Goal: Information Seeking & Learning: Learn about a topic

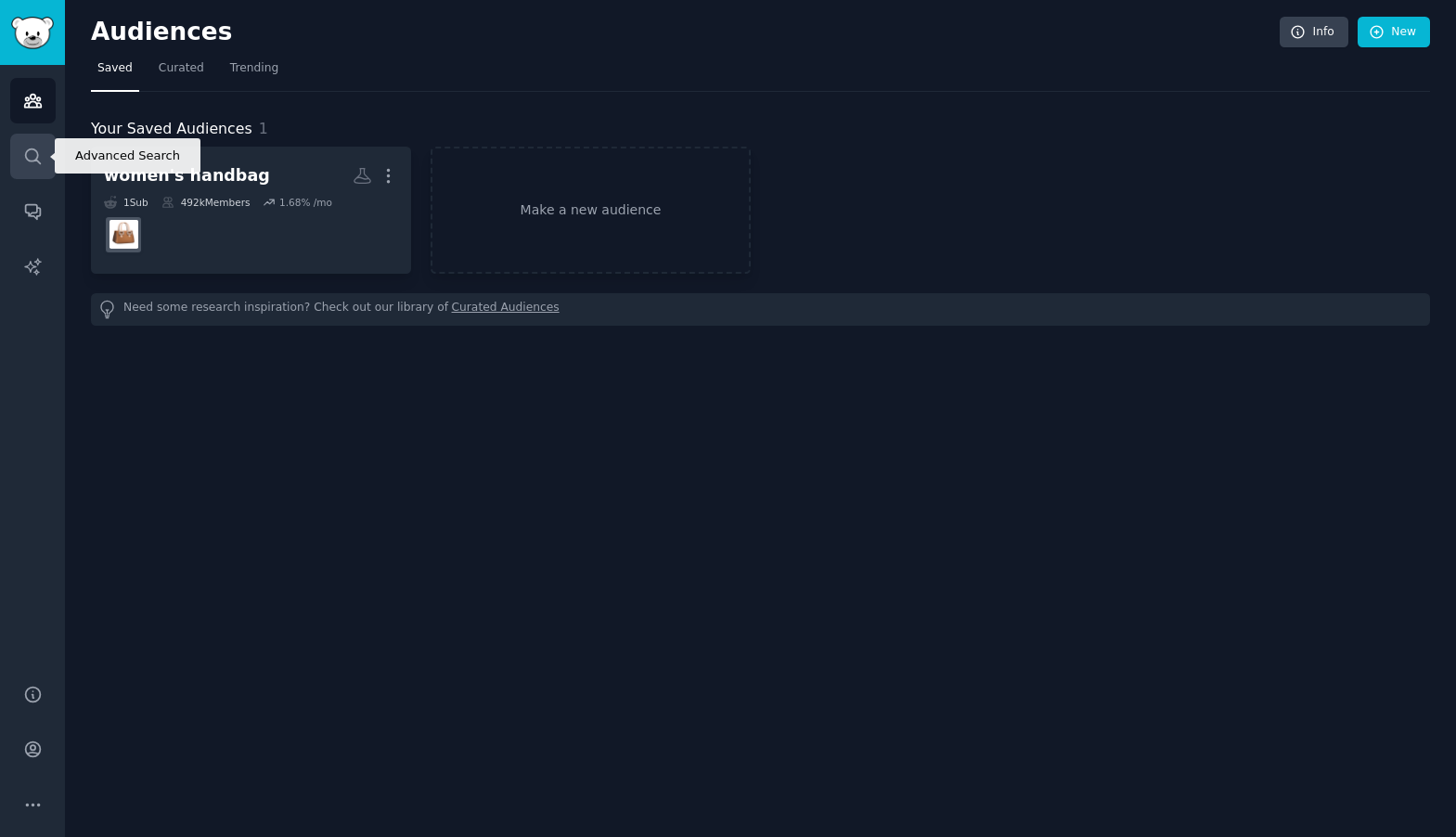
click at [35, 159] on icon "Sidebar" at bounding box center [33, 156] width 15 height 15
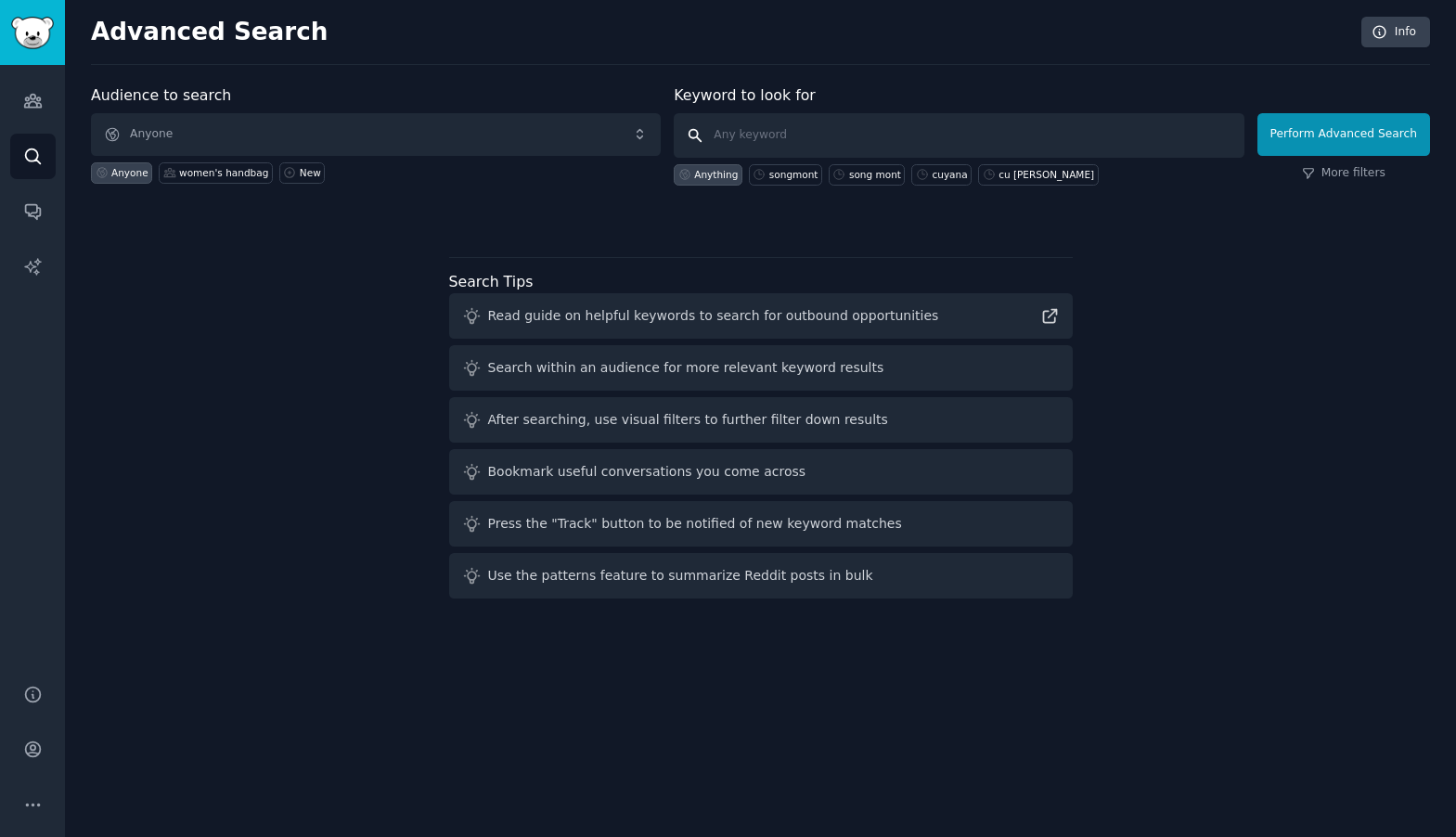
click at [795, 135] on input "text" at bounding box center [959, 135] width 570 height 45
click at [798, 180] on div "songmont" at bounding box center [794, 175] width 49 height 13
type input "songmont"
click at [1324, 147] on button "Perform Advanced Search" at bounding box center [1344, 135] width 173 height 43
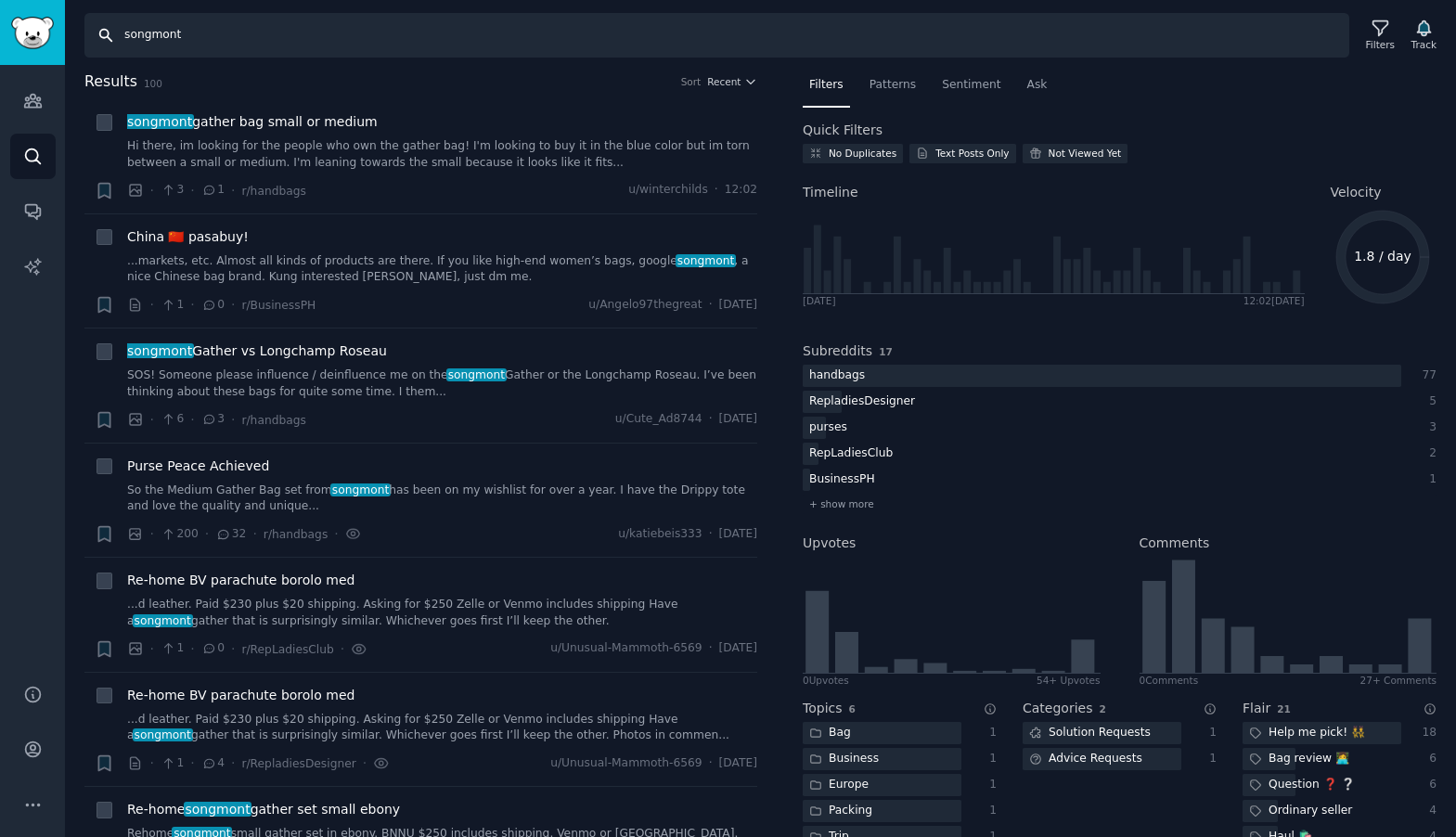
click at [332, 24] on input "songmont" at bounding box center [716, 35] width 1265 height 45
click at [239, 462] on span "Purse Peace Achieved" at bounding box center [198, 466] width 142 height 20
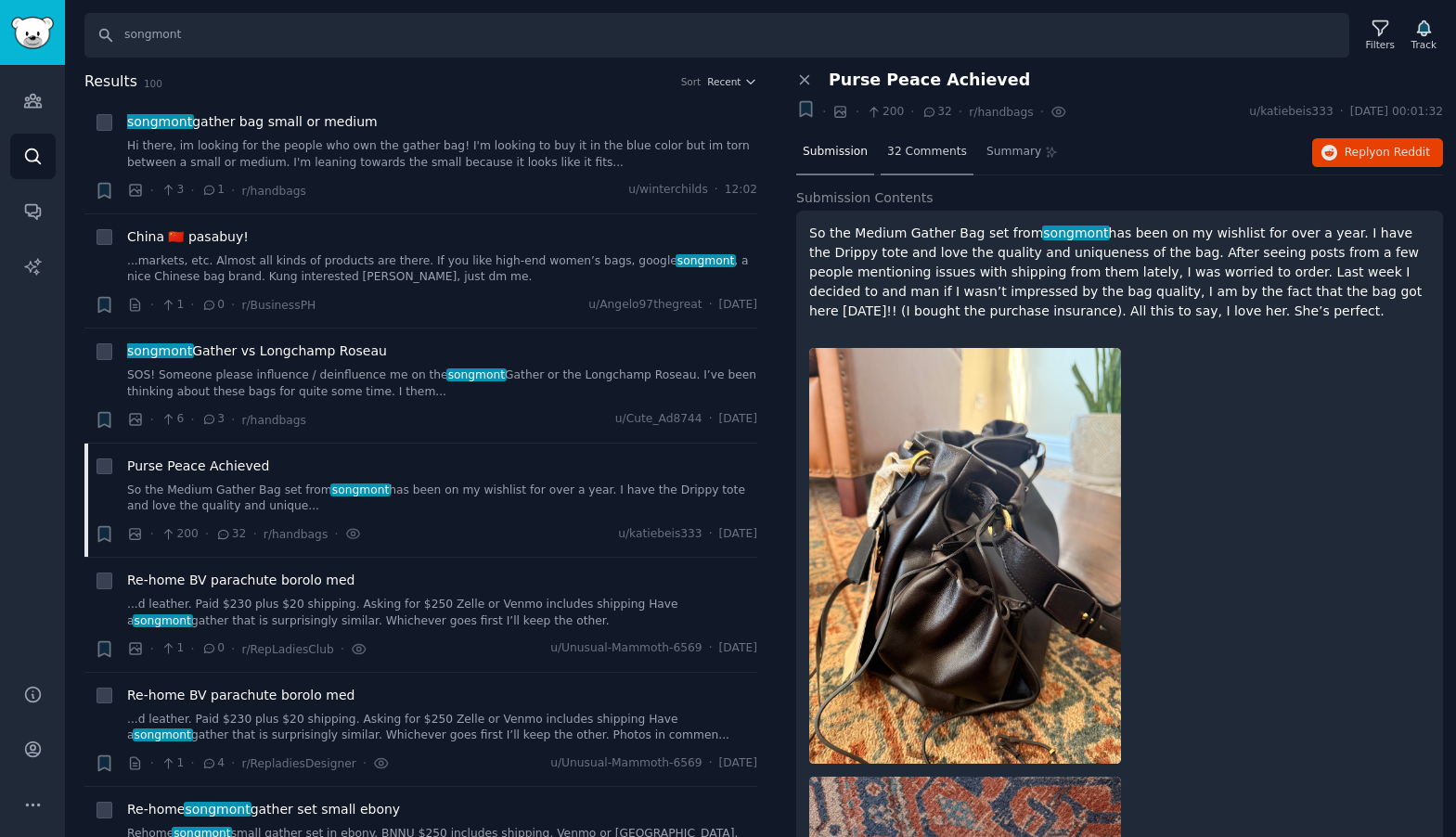
click at [944, 157] on span "32 Comments" at bounding box center [926, 152] width 79 height 17
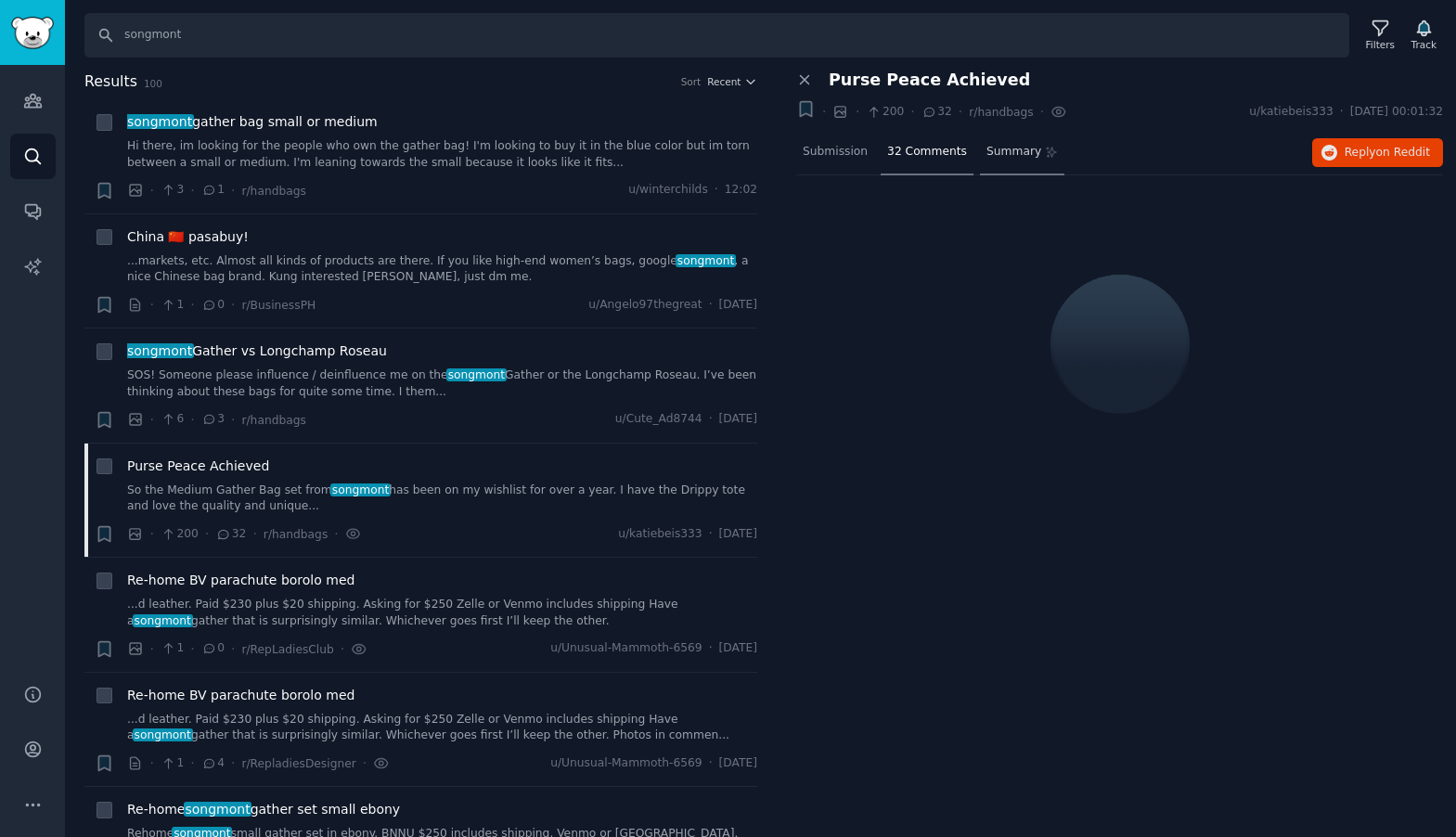
click at [1020, 149] on span "Summary" at bounding box center [1014, 152] width 55 height 17
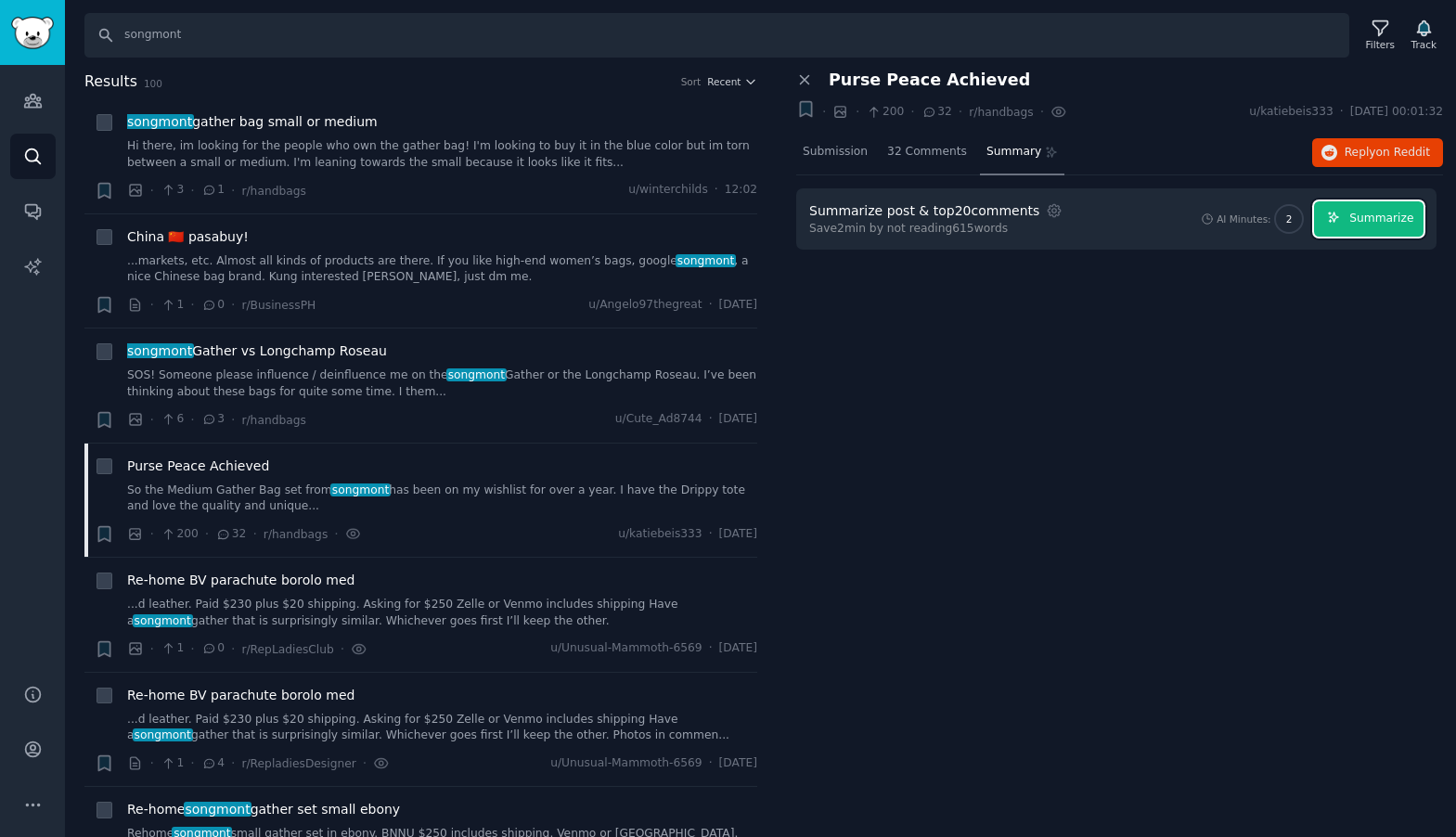
click at [1378, 226] on span "Summarize" at bounding box center [1381, 220] width 64 height 17
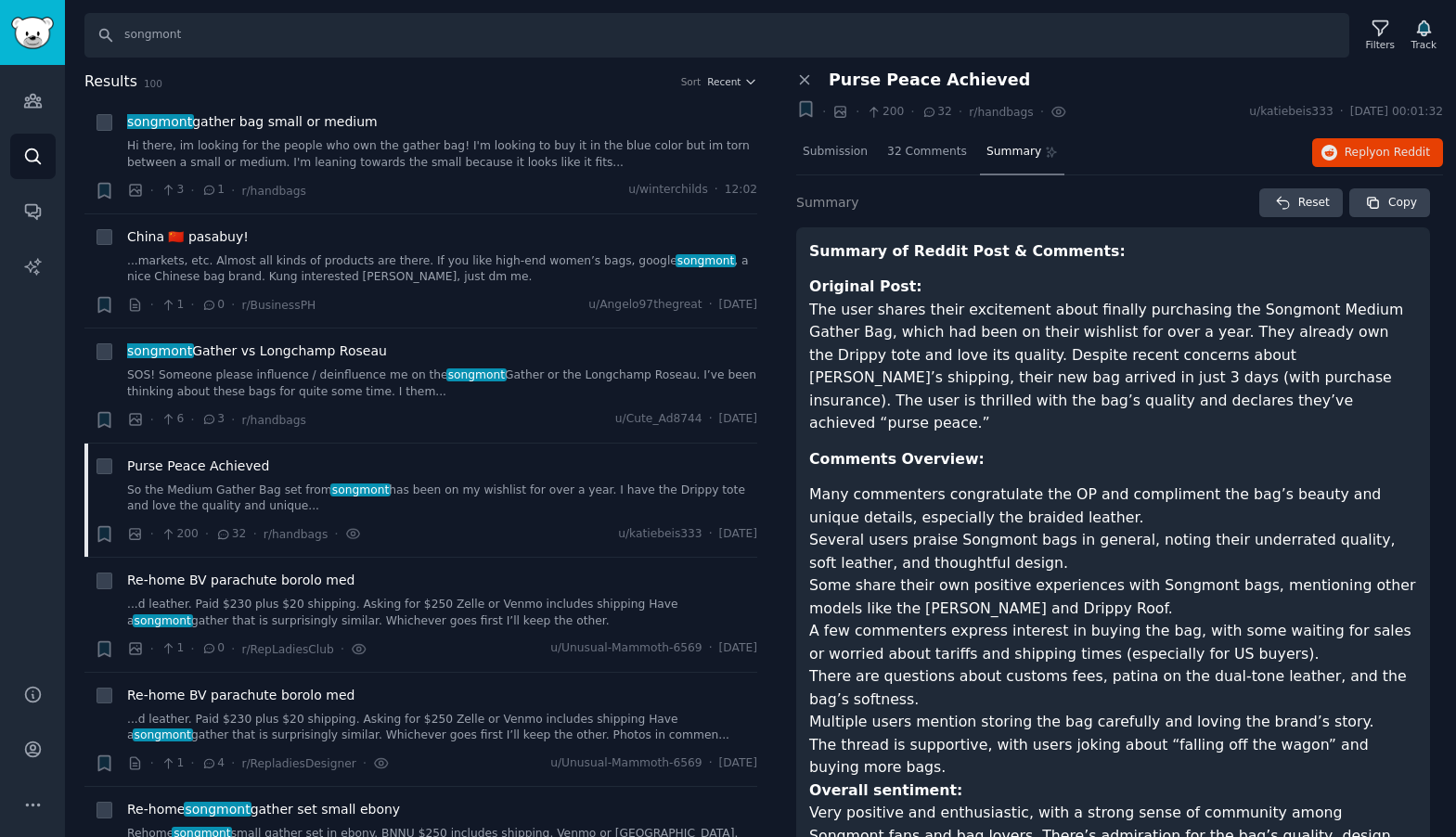
scroll to position [55, 0]
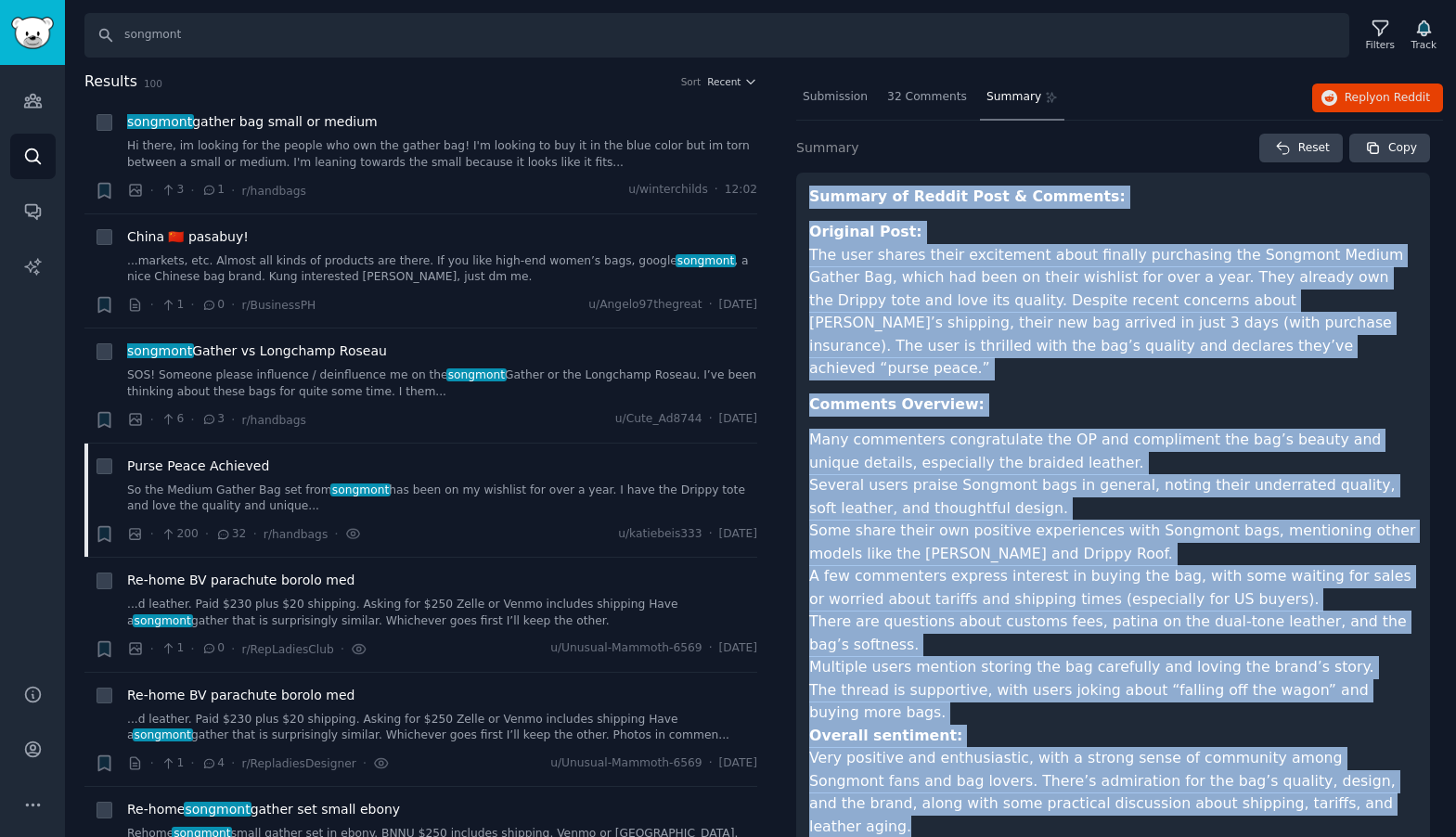
drag, startPoint x: 812, startPoint y: 195, endPoint x: 1290, endPoint y: 781, distance: 756.2
click at [1290, 781] on article "Summary of Reddit Post & Comments: Original Post: The user shares their excitem…" at bounding box center [1113, 519] width 608 height 667
copy article "Summary of Reddit Post & Comments: Original Post: The user shares their excitem…"
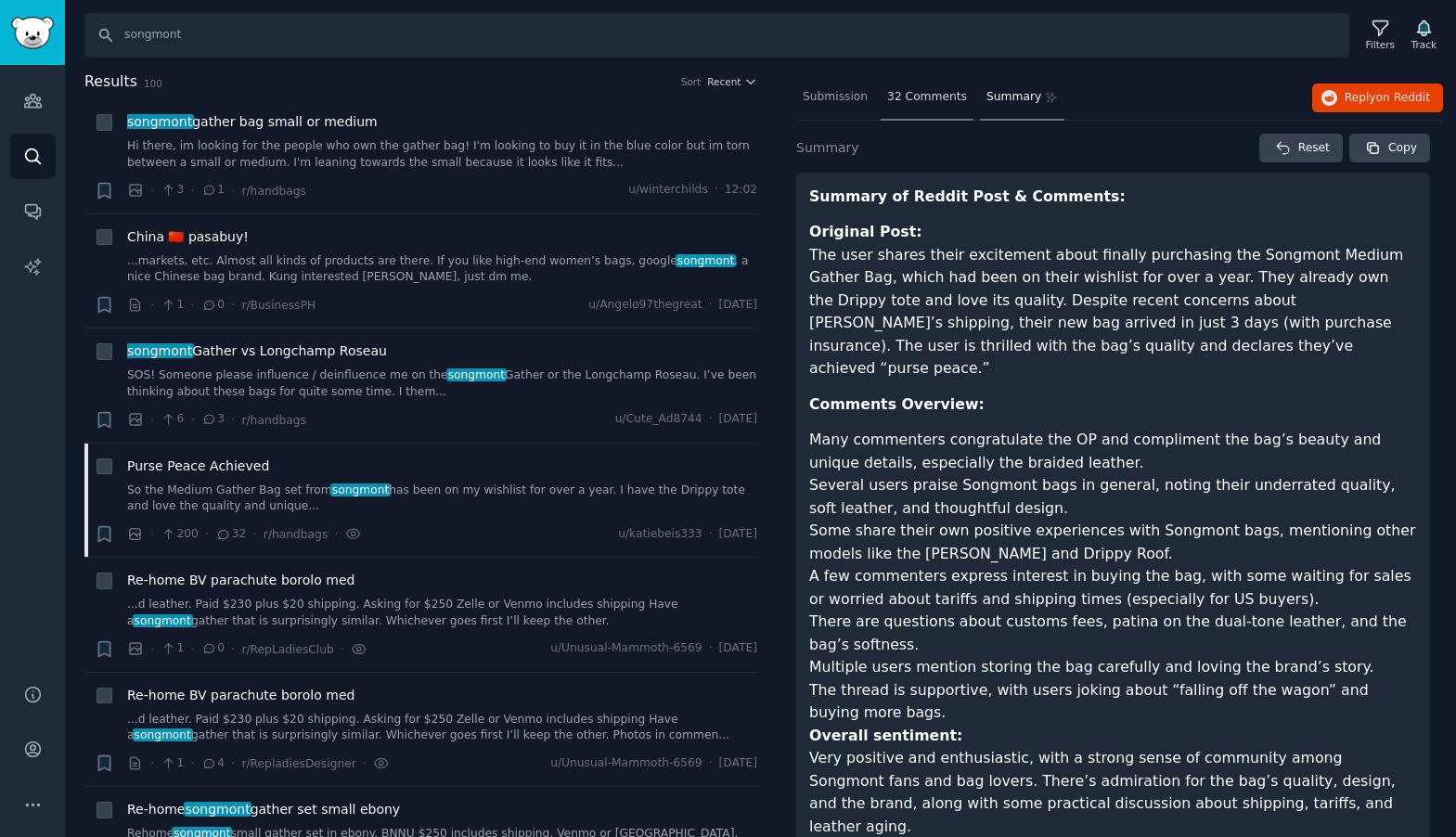
click at [910, 92] on span "32 Comments" at bounding box center [926, 97] width 79 height 17
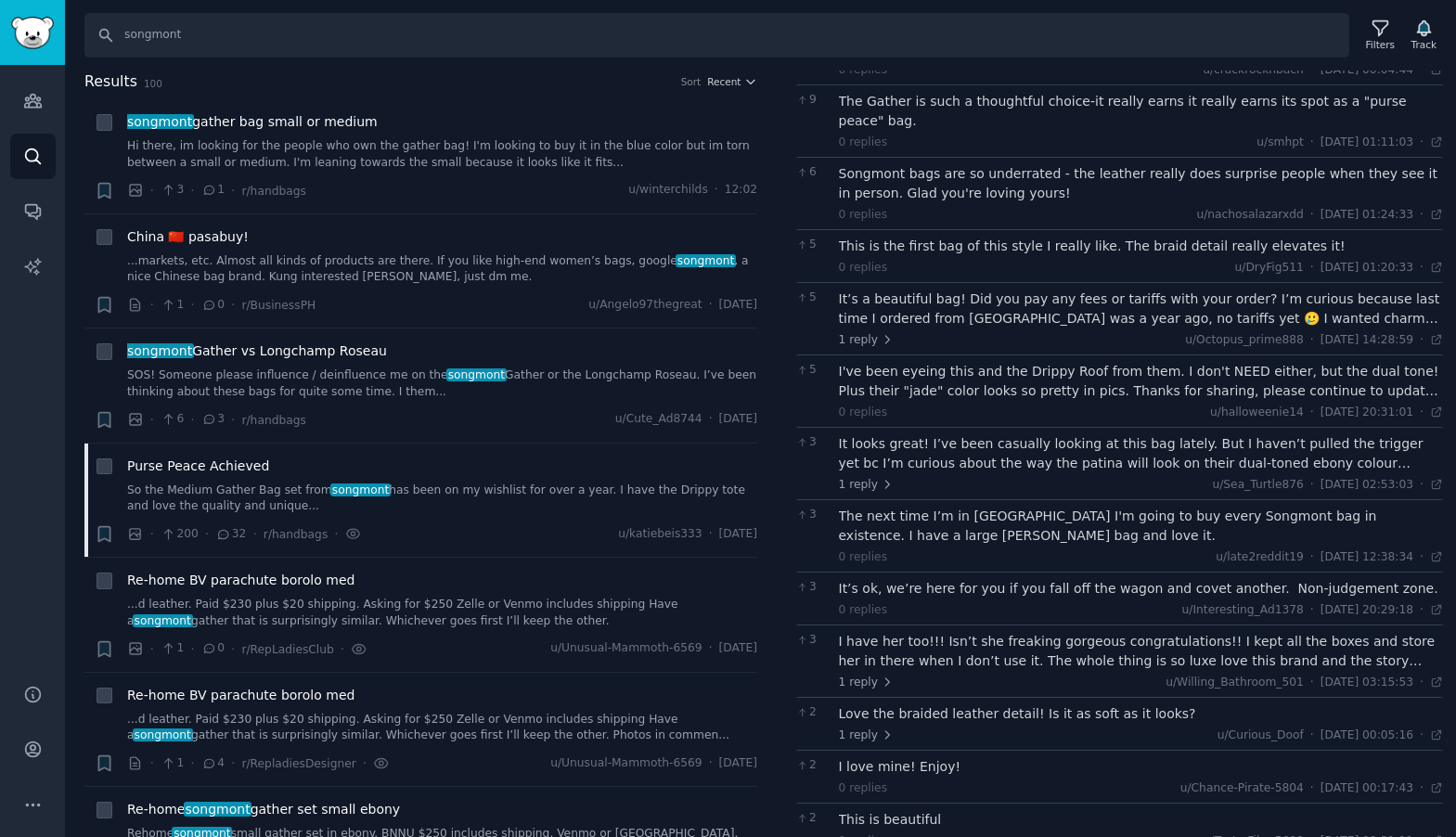
scroll to position [0, 0]
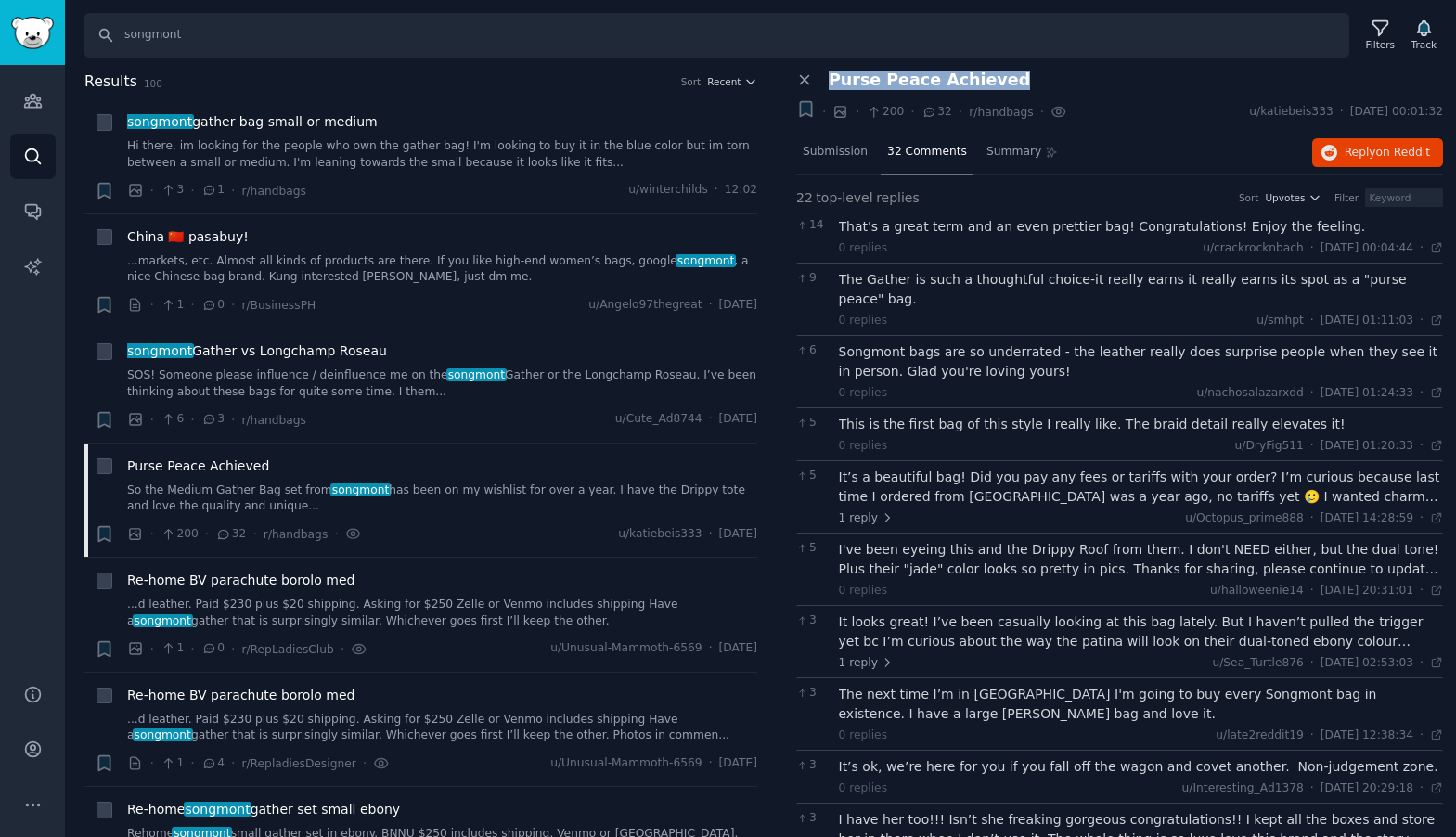
drag, startPoint x: 1013, startPoint y: 84, endPoint x: 867, endPoint y: 67, distance: 147.0
click at [867, 67] on div "Search songmont Filters Track Results 100 Sort Recent + songmont gather bag sma…" at bounding box center [761, 418] width 1392 height 837
copy span "Purse Peace Achieved"
